Goal: Check status: Check status

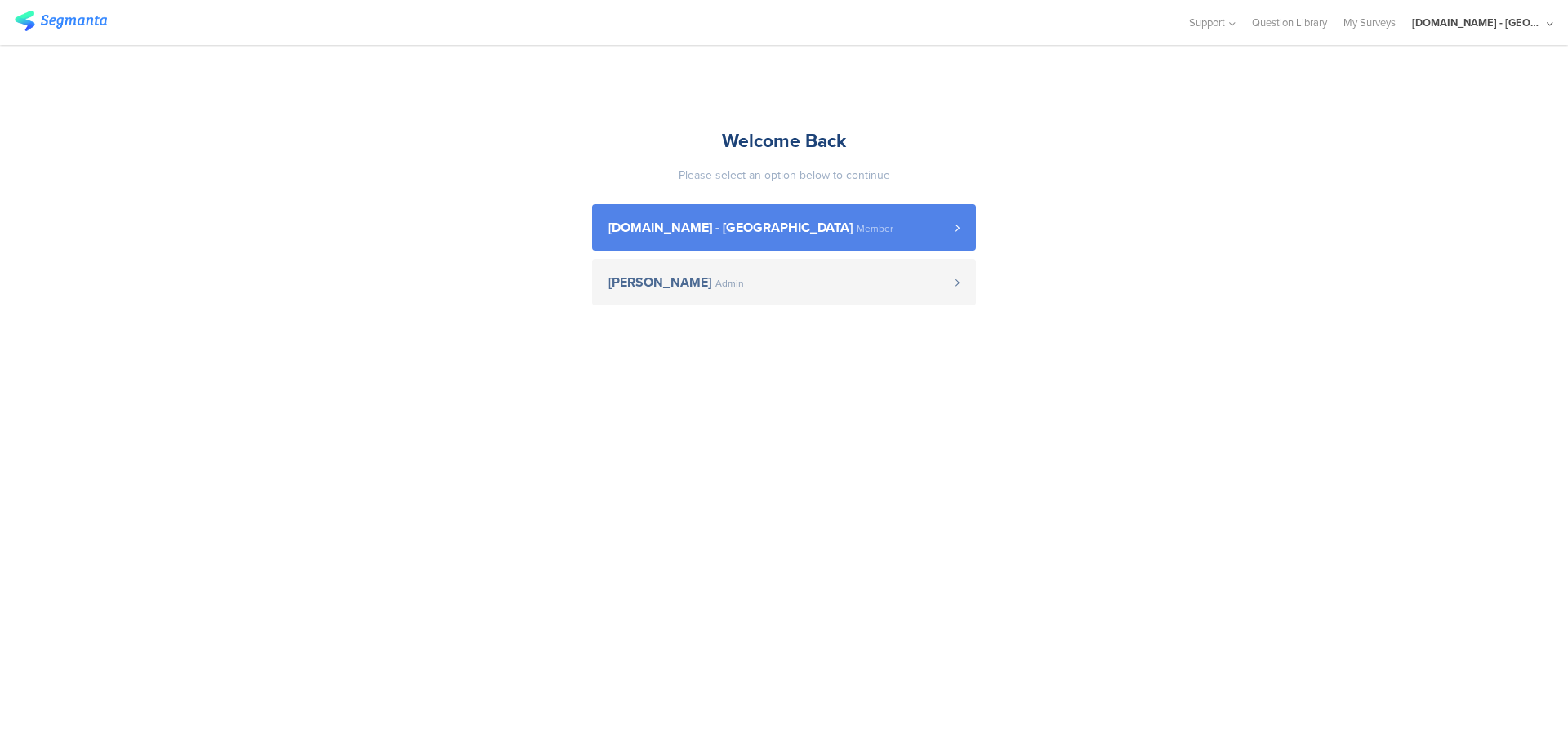
click at [841, 234] on span "Youtil.ro - Romania Member" at bounding box center [782, 228] width 347 height 13
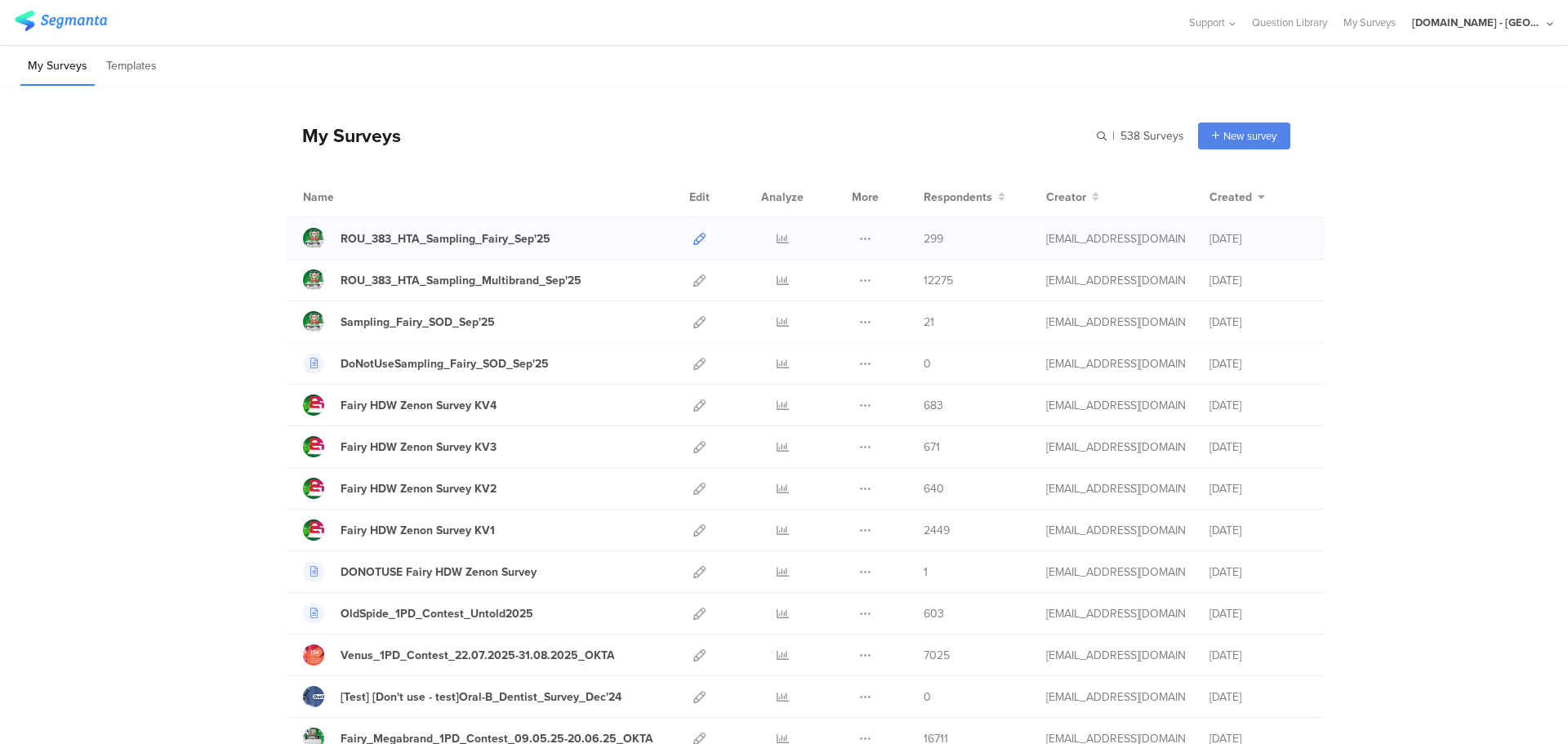
click at [693, 240] on icon at bounding box center [699, 239] width 13 height 13
click at [696, 282] on icon at bounding box center [699, 280] width 13 height 13
click at [777, 240] on icon at bounding box center [783, 239] width 13 height 13
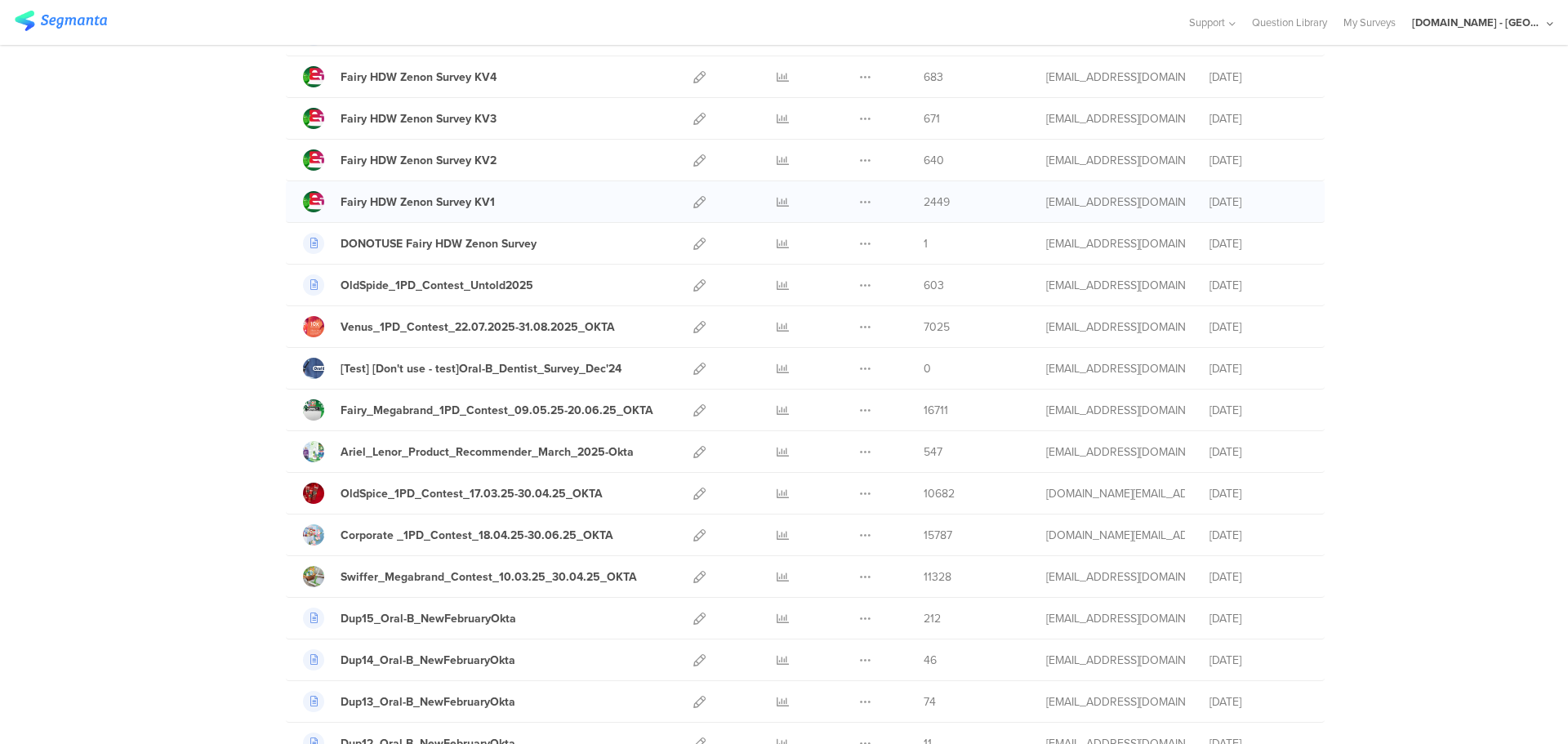
scroll to position [329, 0]
click at [693, 496] on icon at bounding box center [699, 493] width 13 height 13
click at [777, 492] on icon at bounding box center [783, 493] width 13 height 13
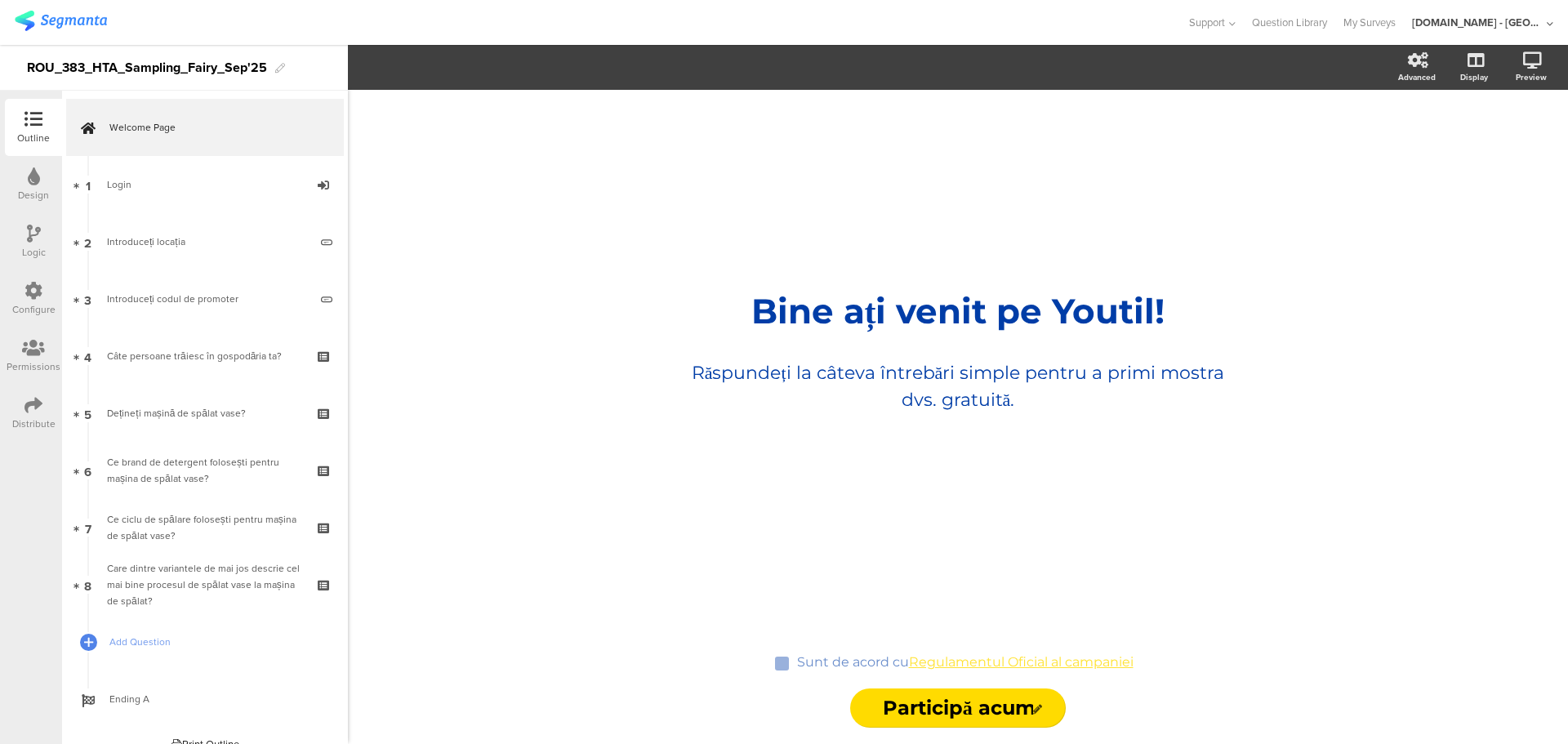
click at [35, 407] on icon at bounding box center [33, 404] width 18 height 18
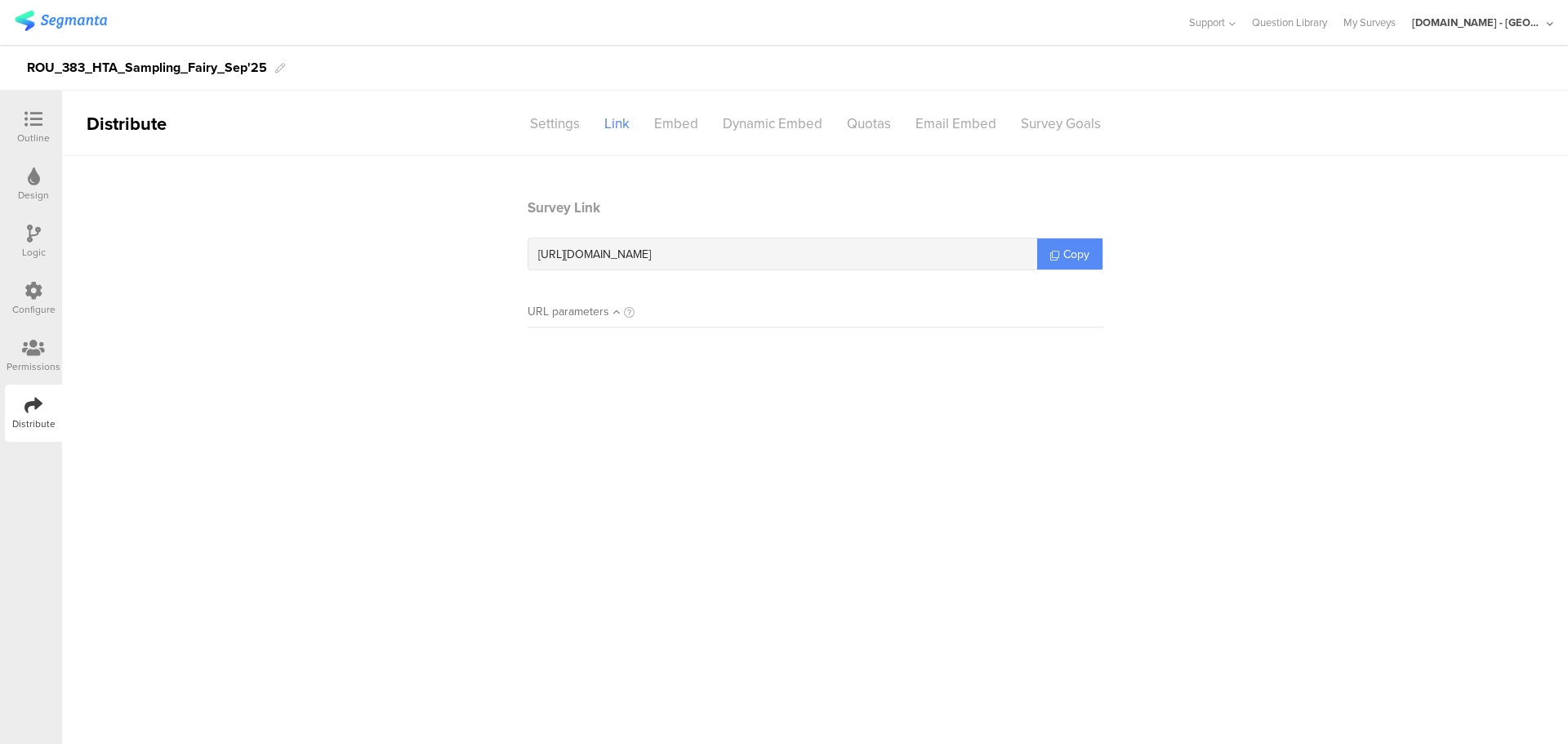
click at [1083, 254] on span "Copy" at bounding box center [1075, 254] width 26 height 17
click at [1067, 254] on span "Copy" at bounding box center [1075, 254] width 26 height 17
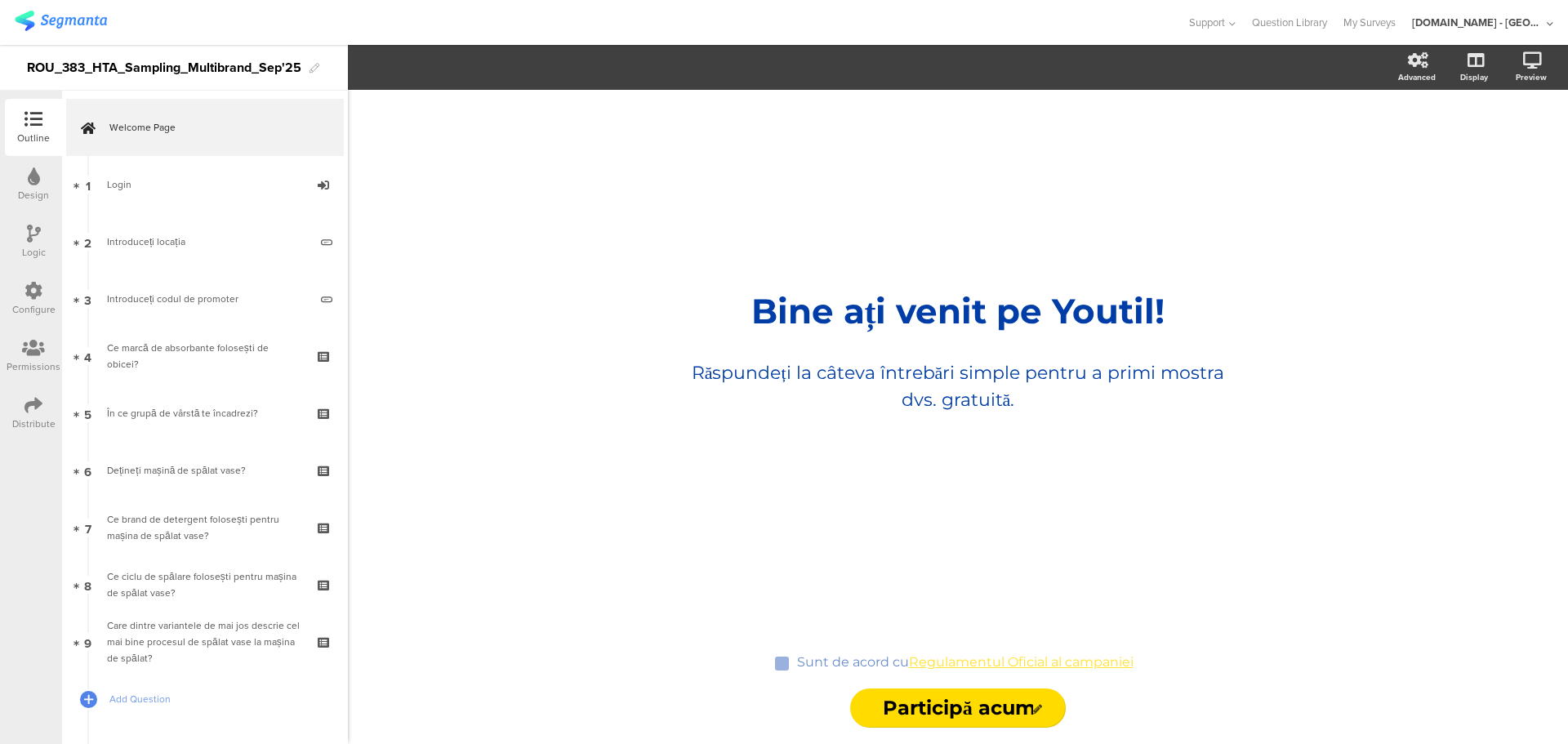
click at [33, 401] on icon at bounding box center [33, 404] width 18 height 18
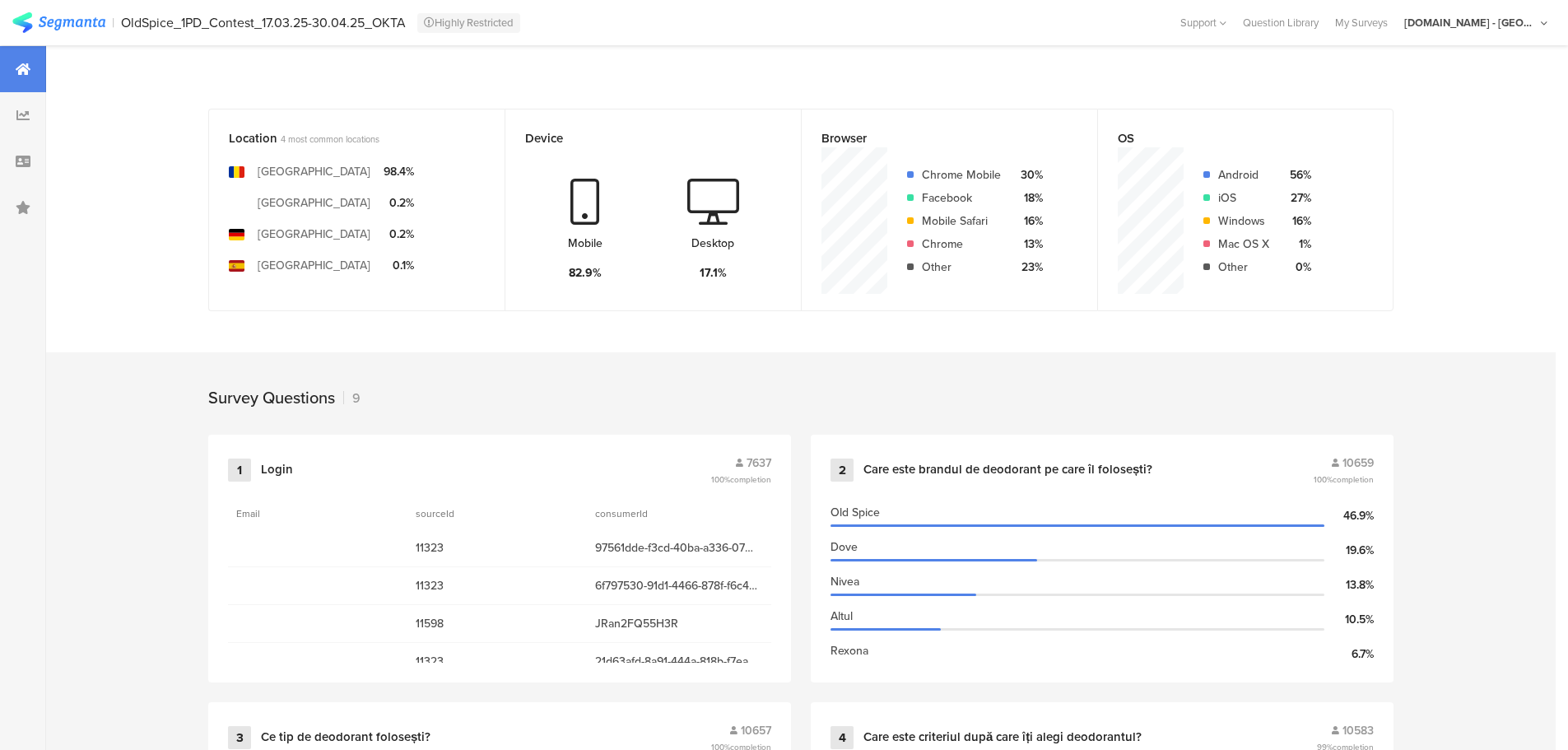
scroll to position [361, 0]
